Goal: Check status: Check status

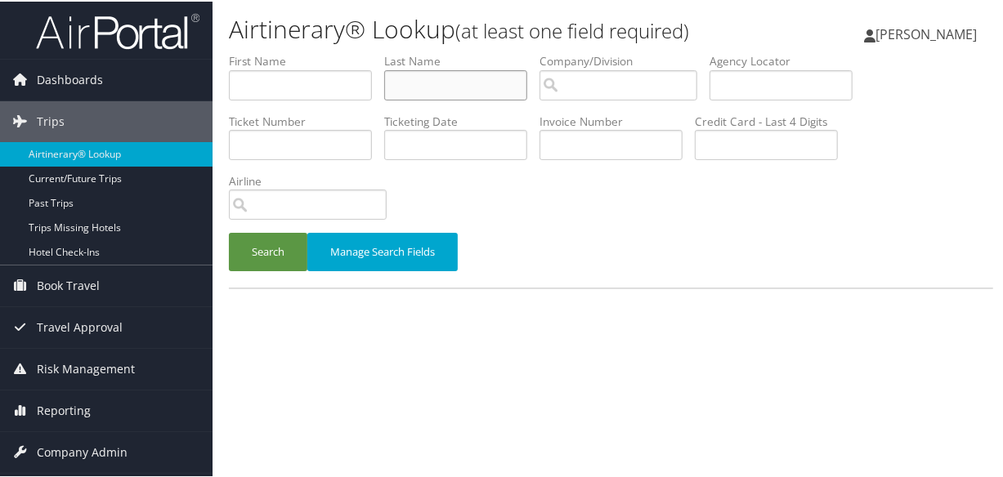
click at [489, 84] on input "text" at bounding box center [455, 84] width 143 height 30
type input "gomez"
click at [229, 231] on button "Search" at bounding box center [268, 250] width 78 height 38
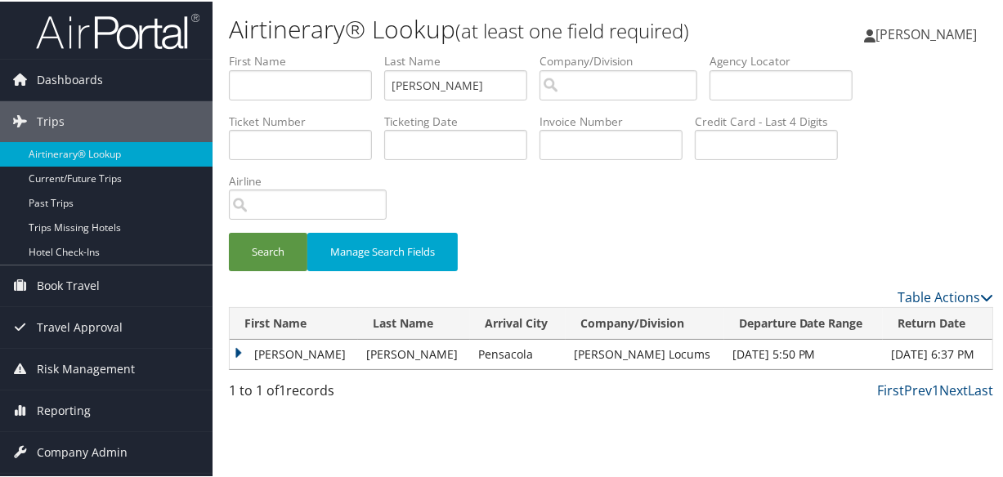
click at [234, 351] on td "Pablo" at bounding box center [294, 352] width 128 height 29
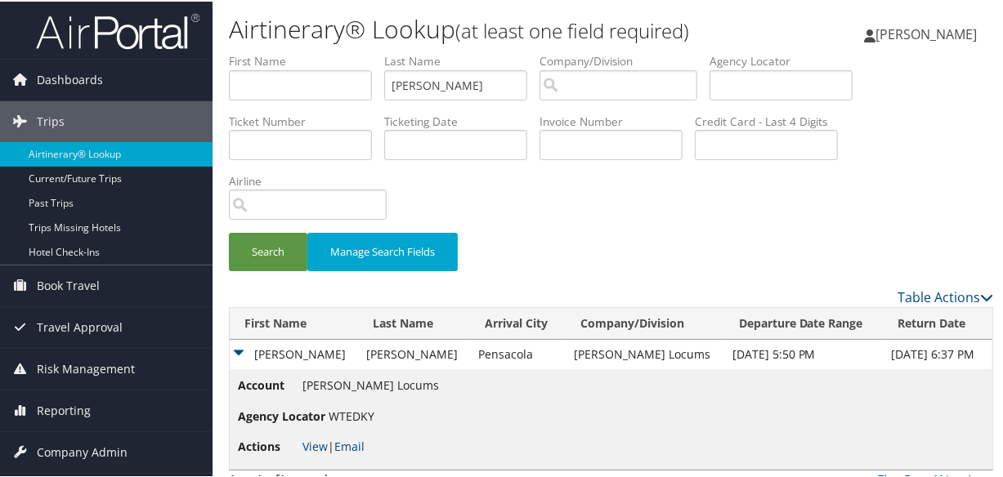
scroll to position [36, 0]
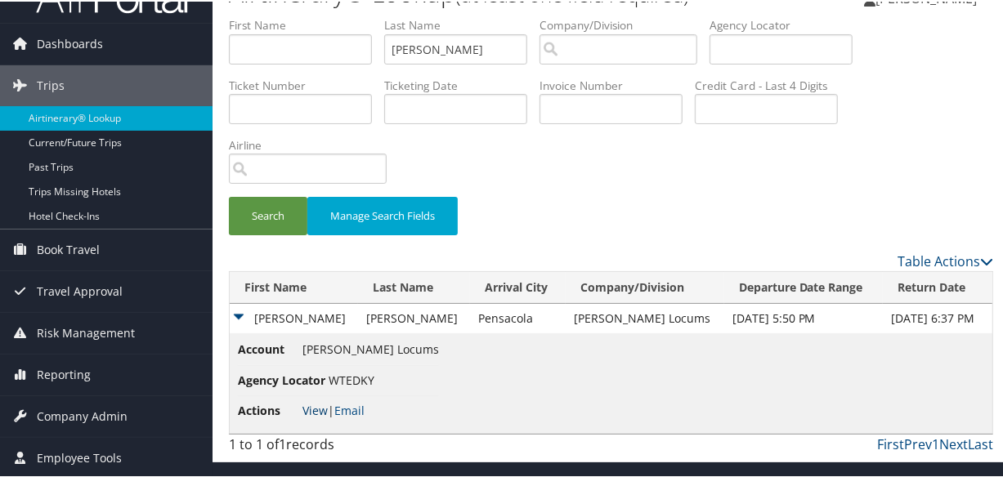
click at [323, 407] on link "View" at bounding box center [314, 409] width 25 height 16
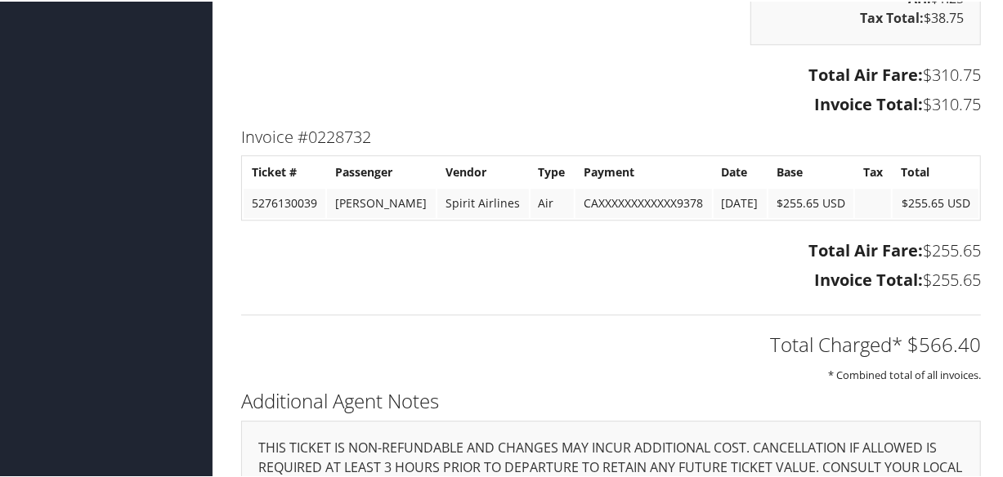
scroll to position [2812, 0]
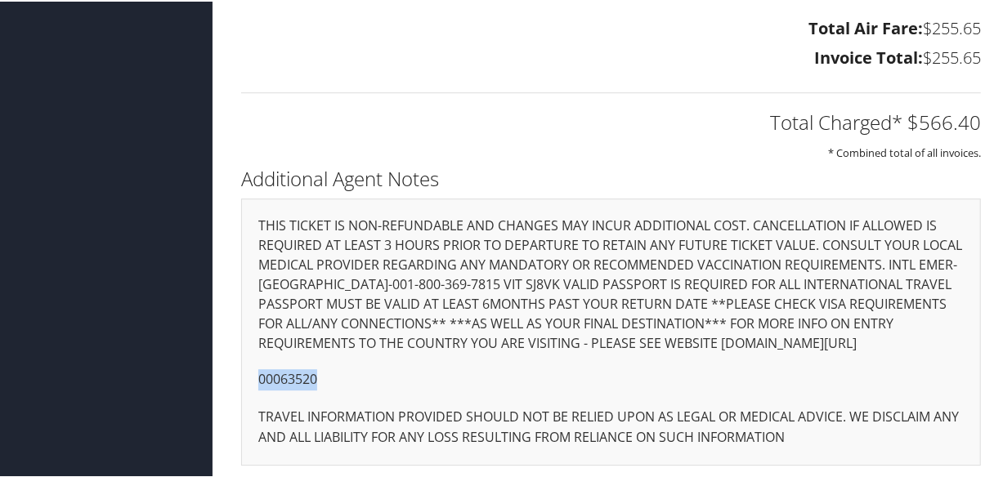
drag, startPoint x: 334, startPoint y: 375, endPoint x: 534, endPoint y: 382, distance: 199.5
copy p "00063520"
